Goal: Information Seeking & Learning: Learn about a topic

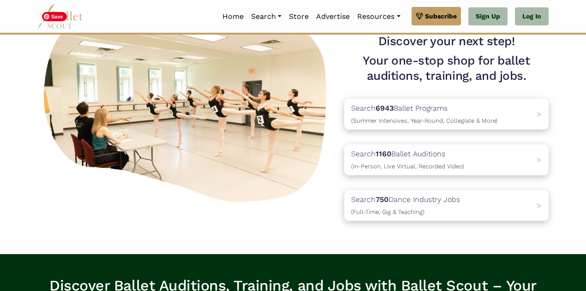
scroll to position [81, 0]
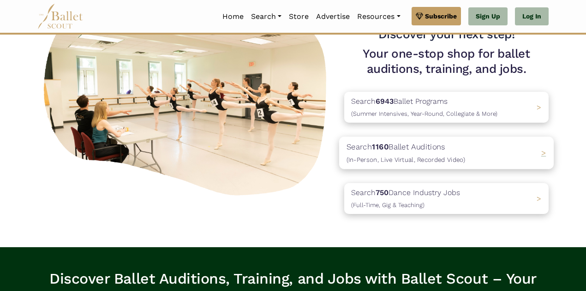
click at [430, 151] on p "Search 1160 Ballet Auditions (In-Person, Live Virtual, Recorded Video)" at bounding box center [405, 153] width 119 height 25
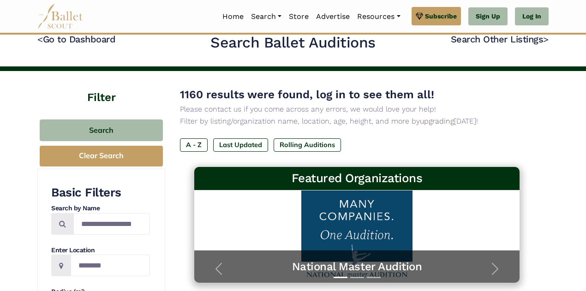
scroll to position [11, 0]
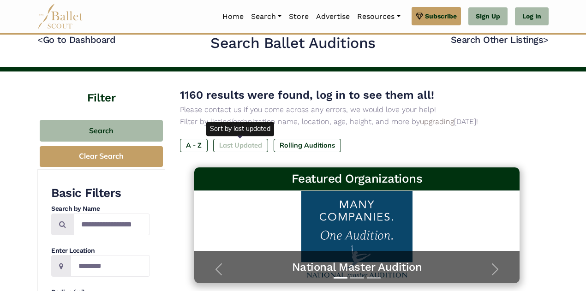
click at [239, 146] on label "Last Updated" at bounding box center [240, 145] width 55 height 13
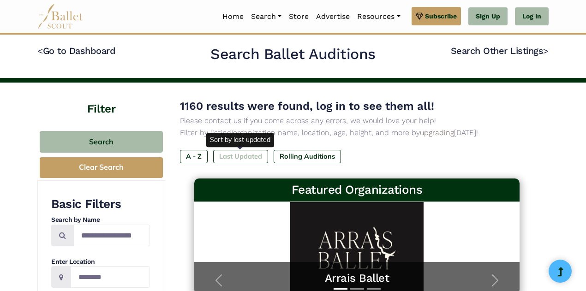
click at [247, 154] on label "Last Updated" at bounding box center [240, 156] width 55 height 13
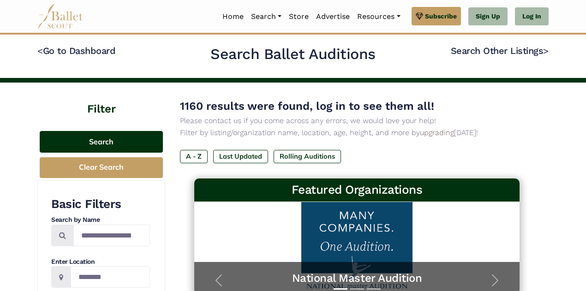
click at [112, 142] on button "Search" at bounding box center [101, 142] width 123 height 22
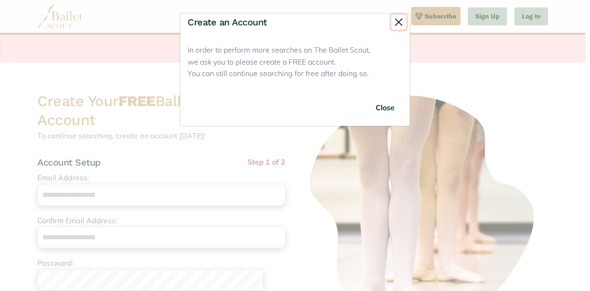
click at [394, 24] on button "Close" at bounding box center [399, 22] width 15 height 15
